Goal: Task Accomplishment & Management: Use online tool/utility

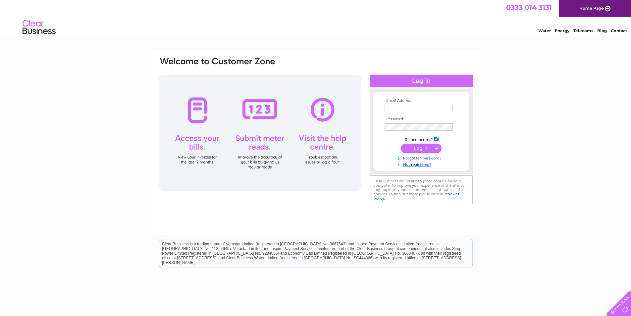
type input "[EMAIL_ADDRESS][DOMAIN_NAME]"
click at [427, 145] on input "submit" at bounding box center [421, 148] width 41 height 9
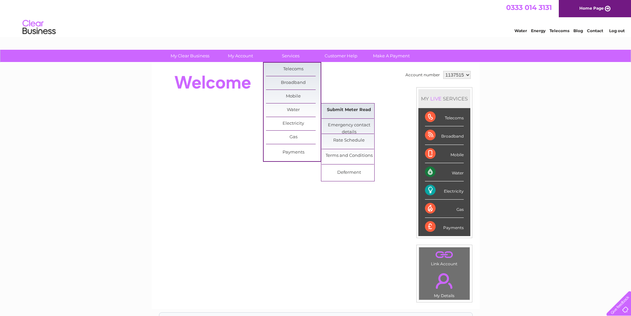
click at [338, 108] on link "Submit Meter Read" at bounding box center [349, 109] width 55 height 13
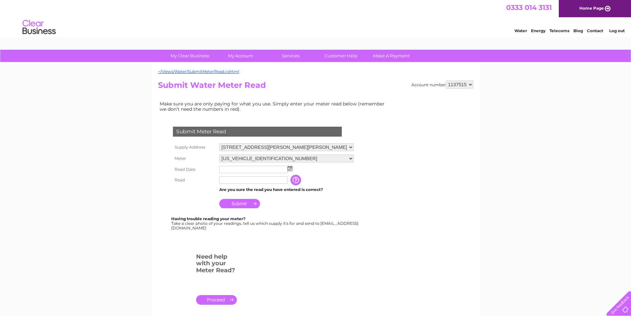
click at [290, 168] on img at bounding box center [290, 168] width 5 height 5
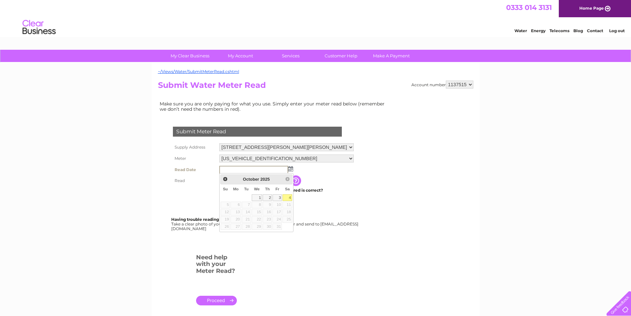
click at [290, 197] on link "4" at bounding box center [287, 197] width 9 height 7
type input "2025/10/04"
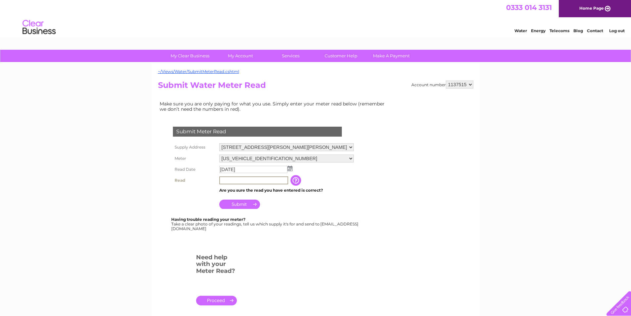
click at [233, 179] on input "text" at bounding box center [253, 180] width 69 height 8
type input "246"
click at [236, 204] on input "Submit" at bounding box center [239, 203] width 41 height 9
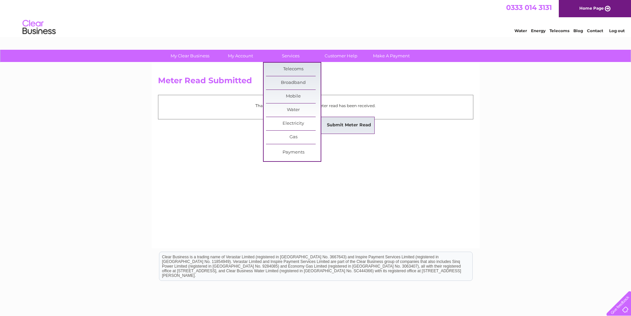
click at [336, 124] on link "Submit Meter Read" at bounding box center [349, 125] width 55 height 13
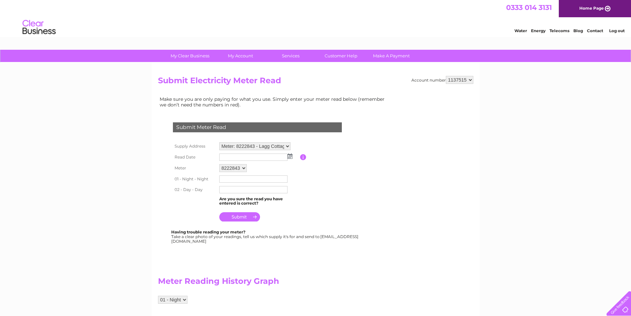
click at [289, 156] on img at bounding box center [290, 155] width 5 height 5
click at [287, 183] on link "4" at bounding box center [287, 185] width 9 height 7
type input "[DATE]"
click at [244, 180] on input "text" at bounding box center [253, 179] width 69 height 8
type input "98339"
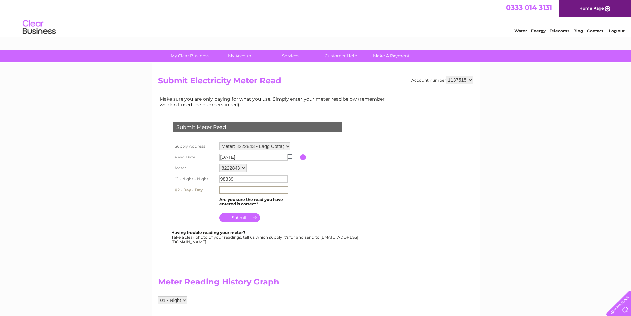
click at [238, 187] on input "text" at bounding box center [253, 190] width 69 height 8
type input "16032"
click at [241, 216] on input "submit" at bounding box center [239, 216] width 41 height 9
